Goal: Information Seeking & Learning: Learn about a topic

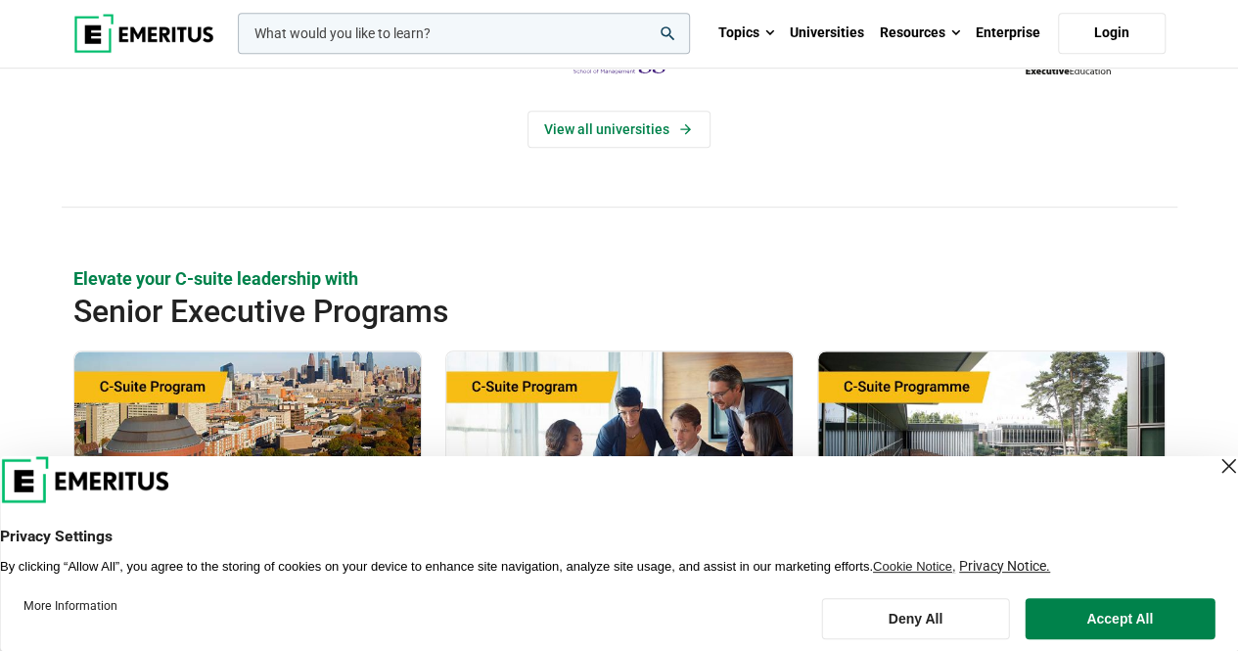
scroll to position [489, 0]
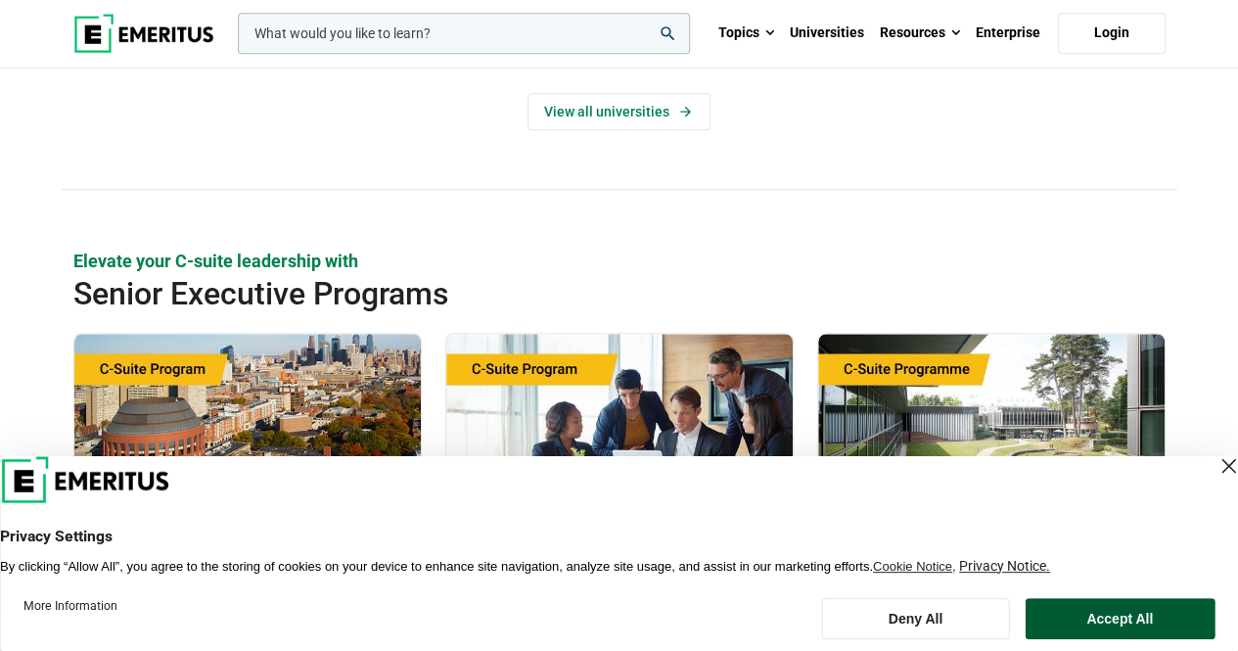
click at [1184, 620] on button "Accept All" at bounding box center [1120, 618] width 190 height 41
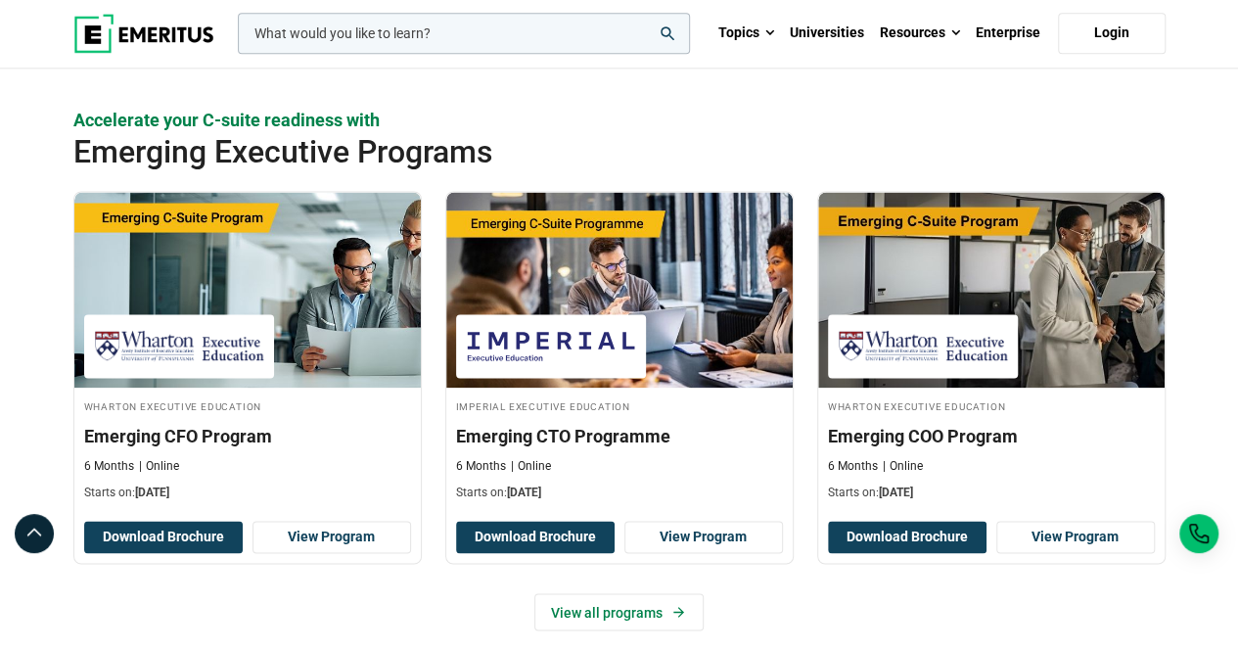
scroll to position [1370, 0]
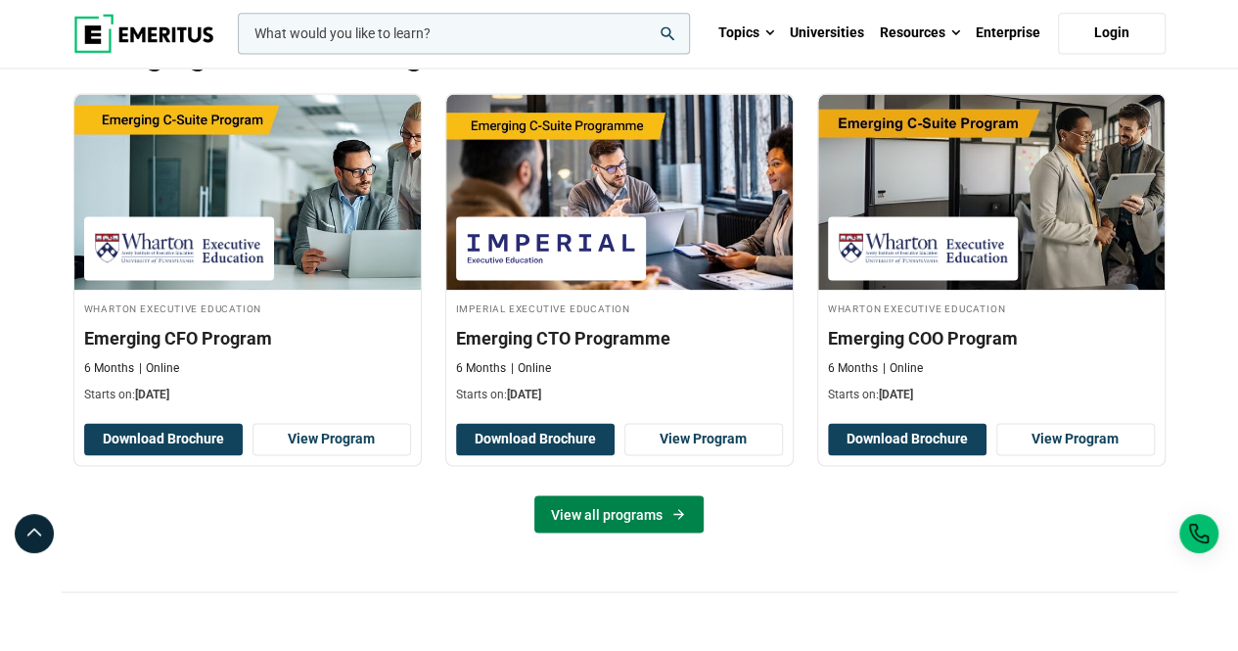
click at [659, 505] on link "View all programs" at bounding box center [618, 513] width 169 height 37
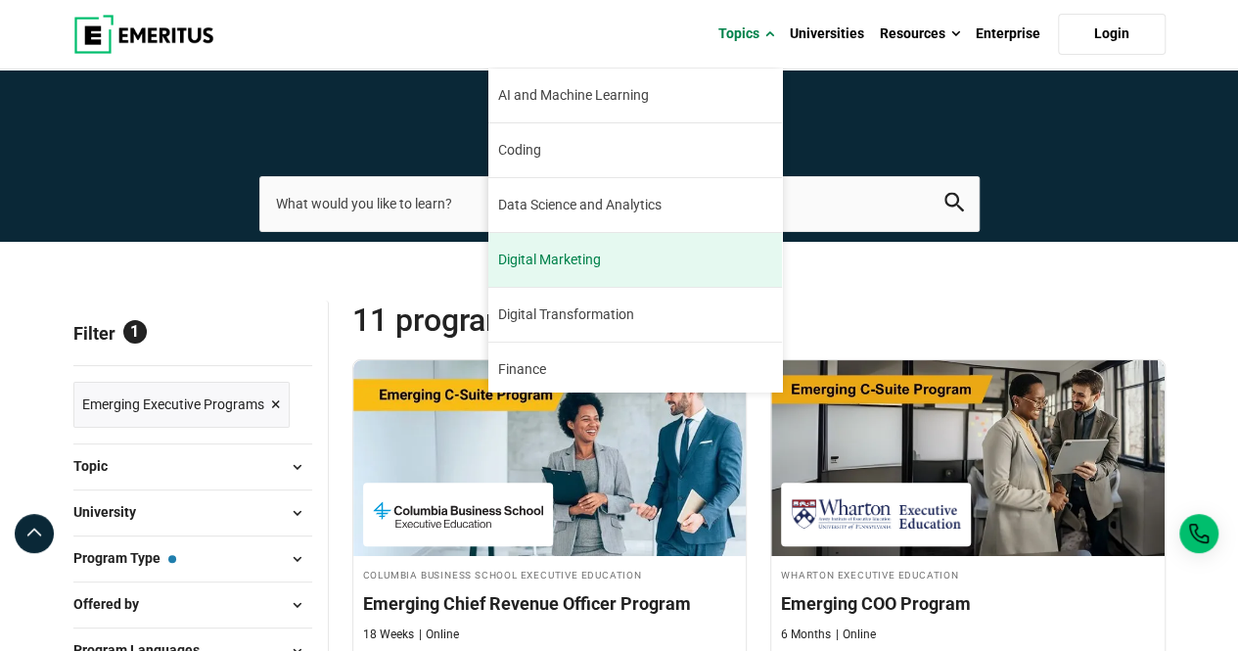
click at [676, 264] on link "Digital Marketing Digital marketing has been a booming industry since its incep…" at bounding box center [635, 260] width 294 height 54
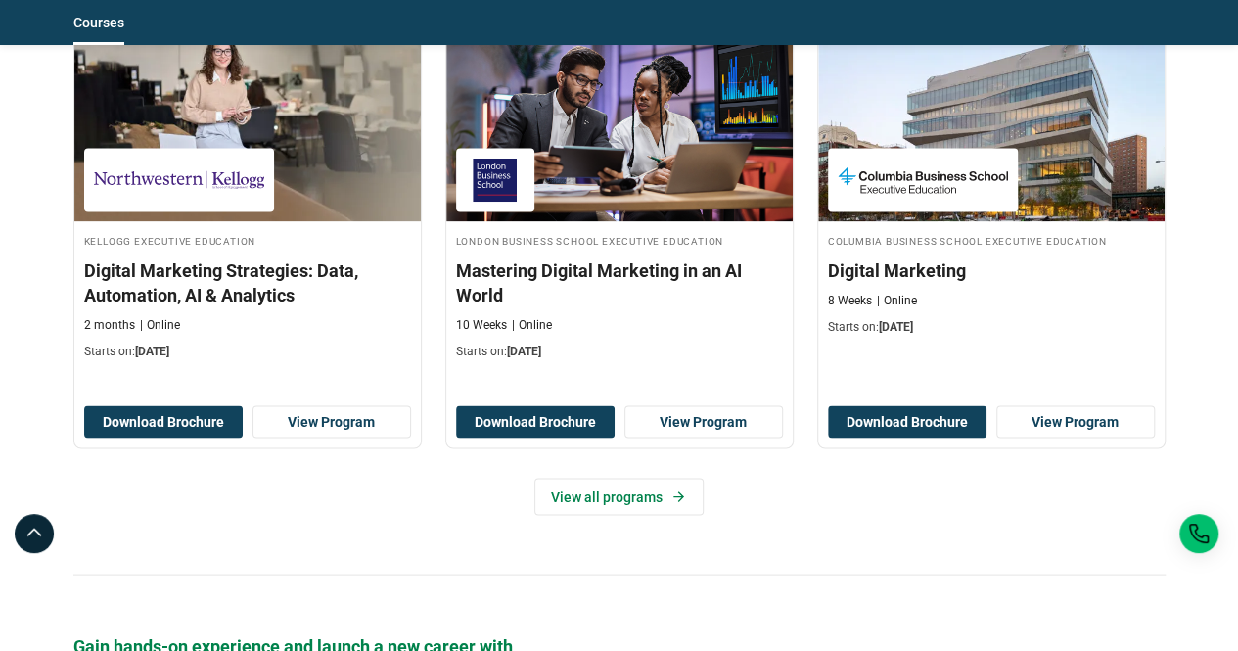
scroll to position [1762, 0]
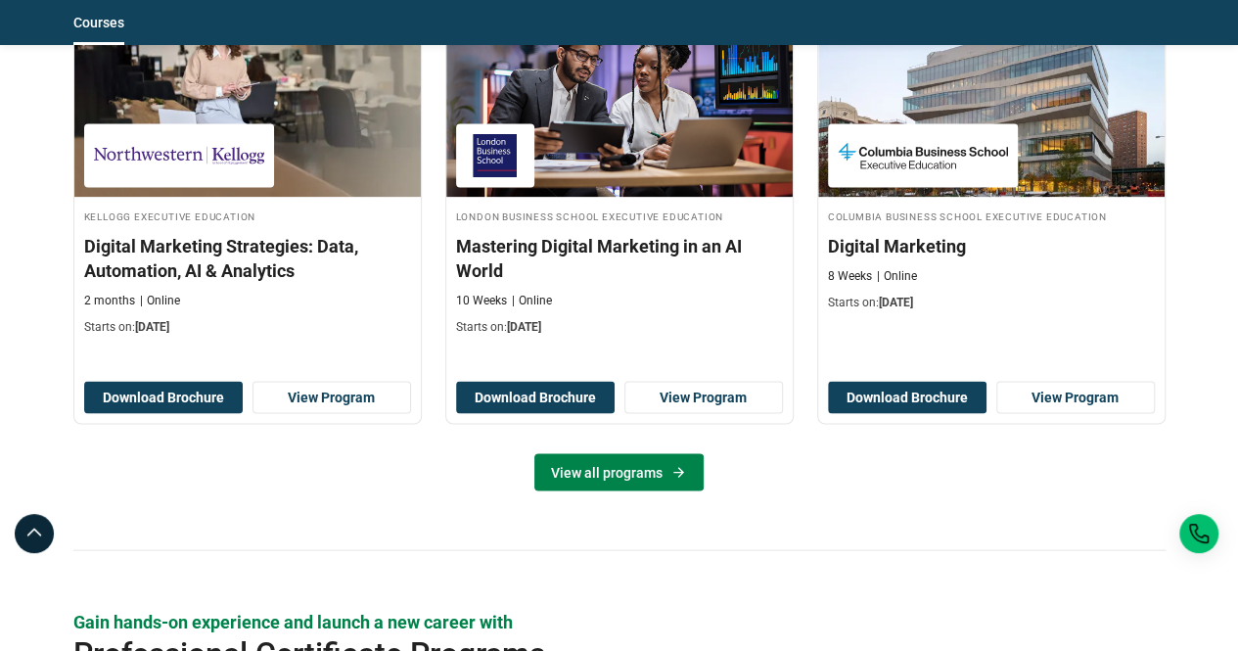
click at [679, 469] on icon at bounding box center [678, 472] width 11 height 11
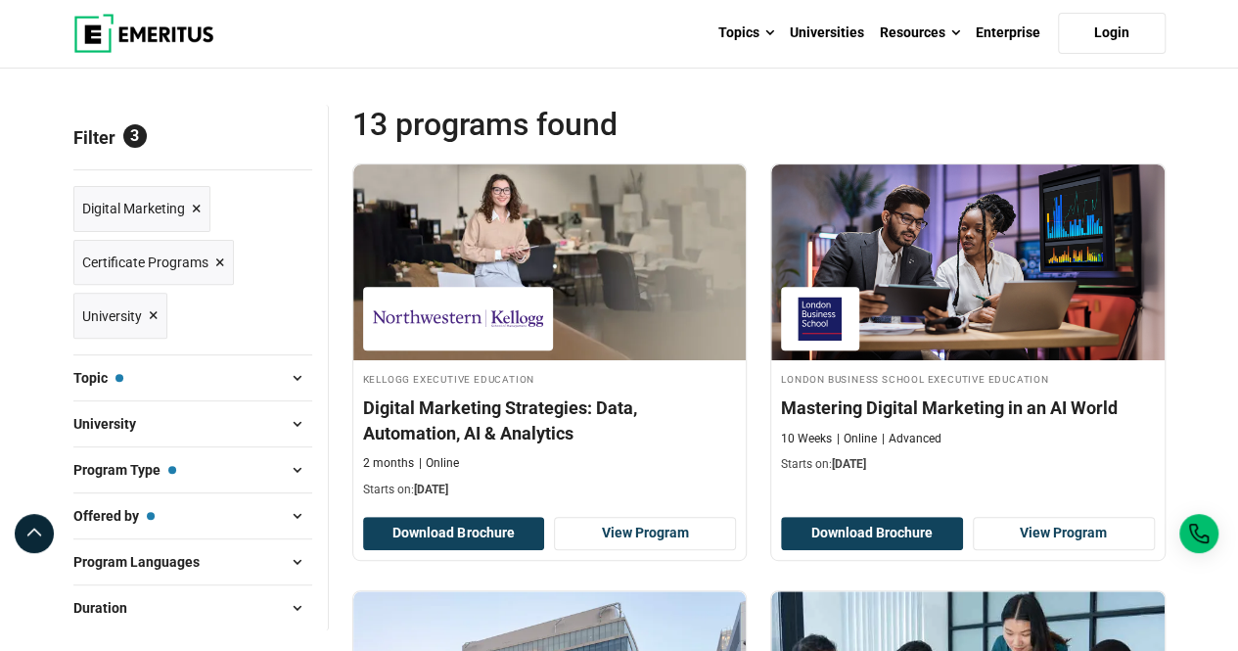
scroll to position [294, 0]
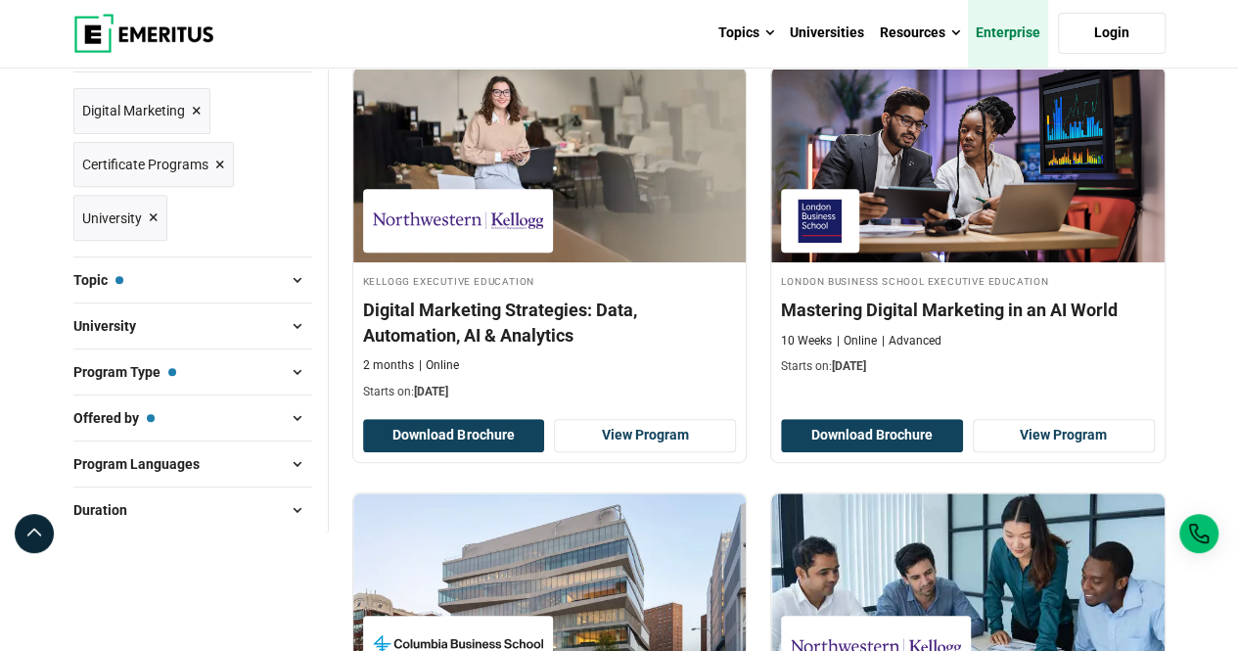
click at [1006, 32] on link "Enterprise" at bounding box center [1008, 33] width 80 height 69
